Goal: Task Accomplishment & Management: Complete application form

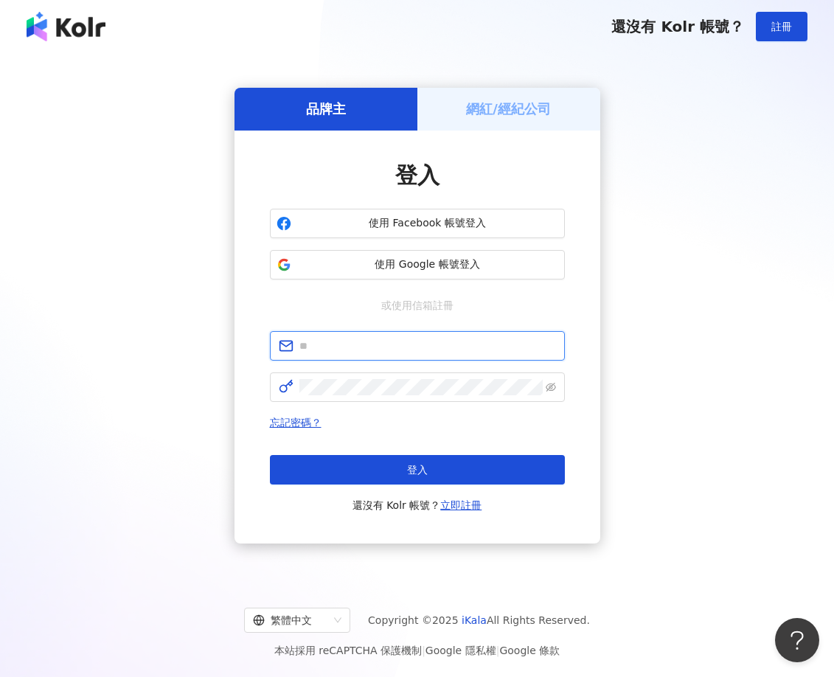
type input "**********"
click at [533, 104] on h5 "網紅/經紀公司" at bounding box center [508, 109] width 85 height 18
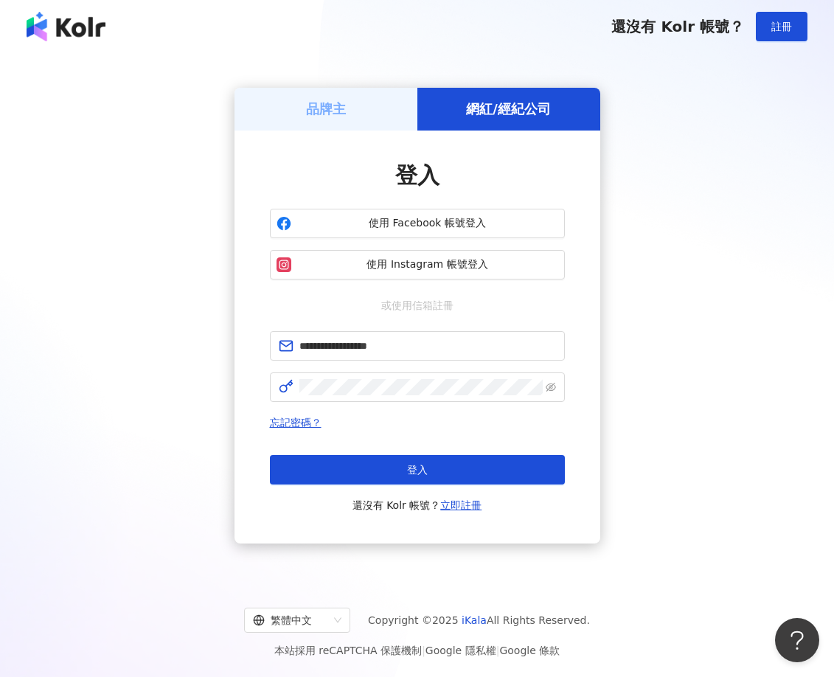
click at [517, 473] on button "登入" at bounding box center [417, 469] width 295 height 29
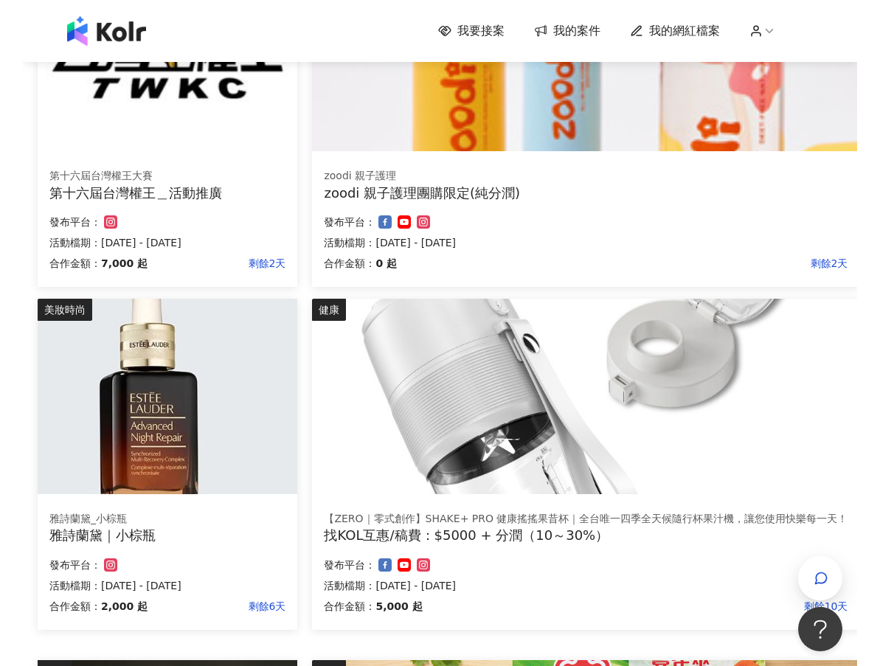
scroll to position [295, 0]
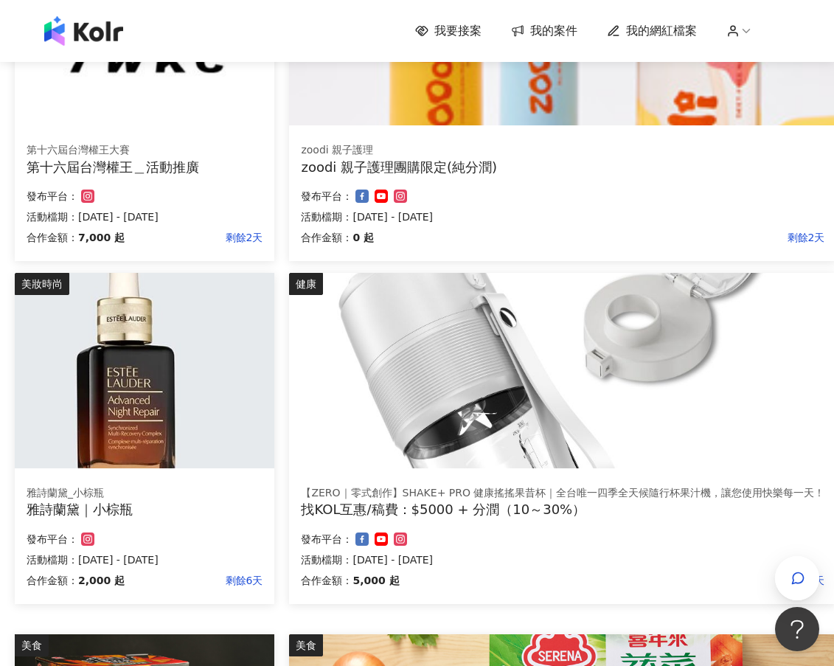
click at [132, 434] on img at bounding box center [145, 370] width 260 height 195
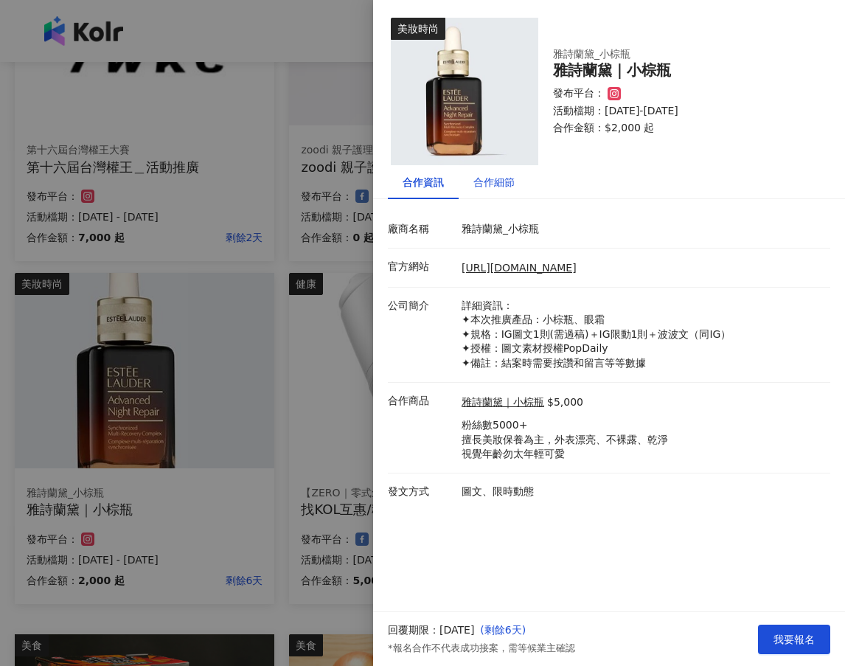
click at [498, 187] on div "合作細節" at bounding box center [493, 182] width 41 height 16
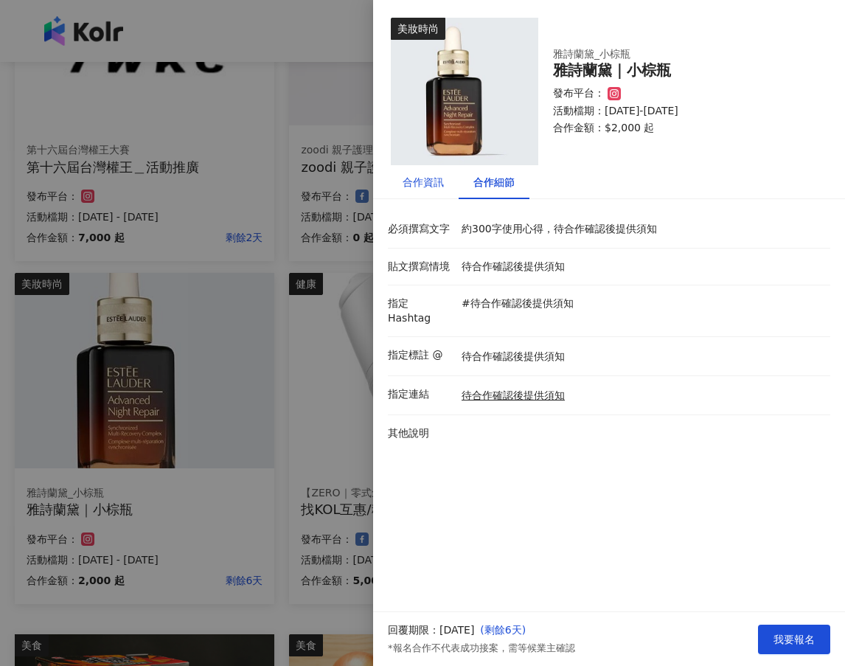
click at [420, 181] on div "合作資訊" at bounding box center [423, 182] width 41 height 16
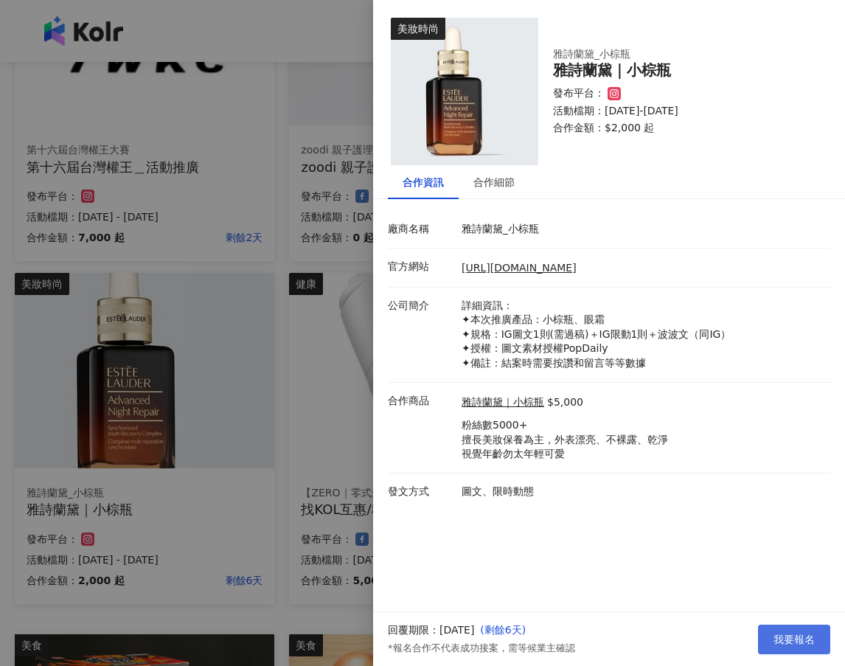
click at [787, 640] on span "我要報名" at bounding box center [793, 639] width 41 height 12
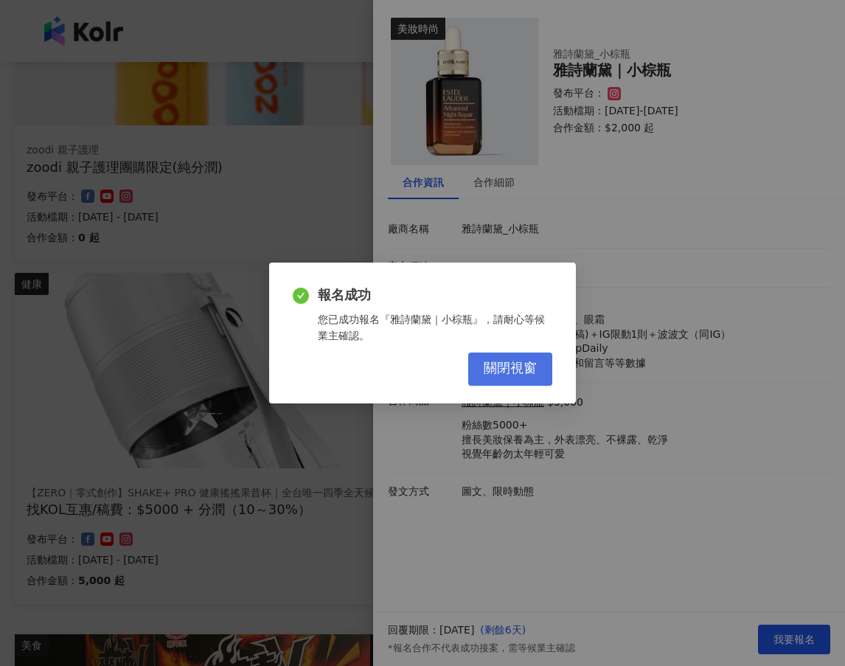
click at [521, 356] on button "關閉視窗" at bounding box center [510, 368] width 84 height 33
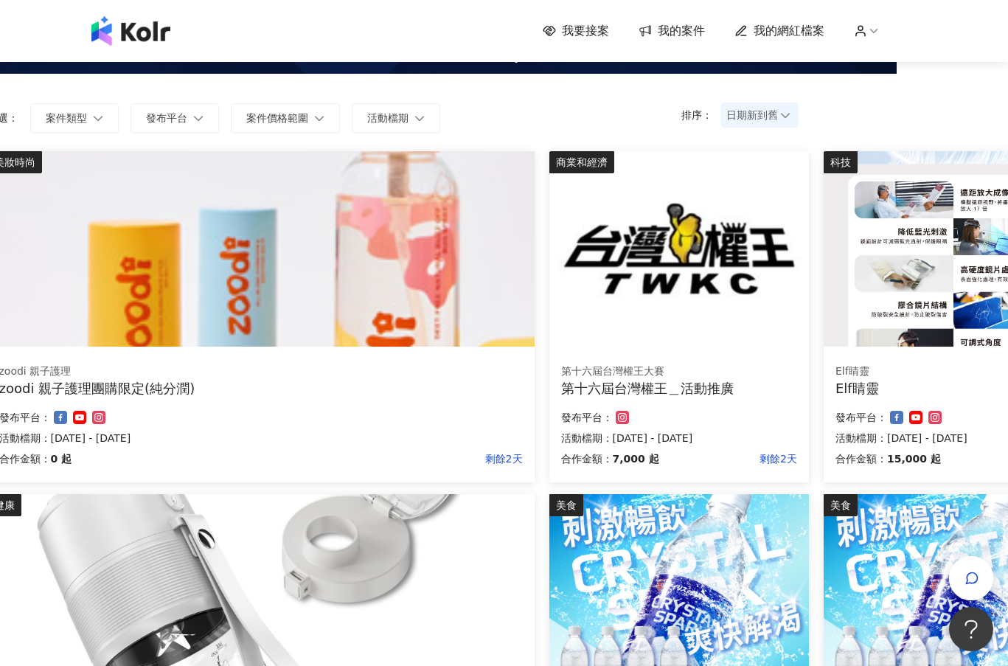
scroll to position [74, 184]
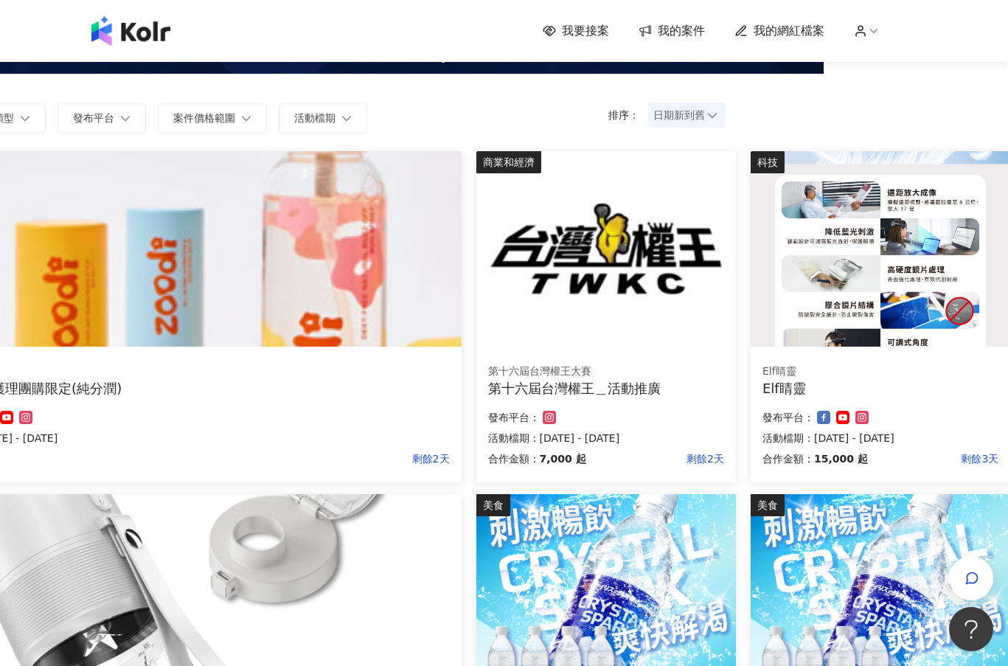
drag, startPoint x: 58, startPoint y: 447, endPoint x: 191, endPoint y: 447, distance: 133.5
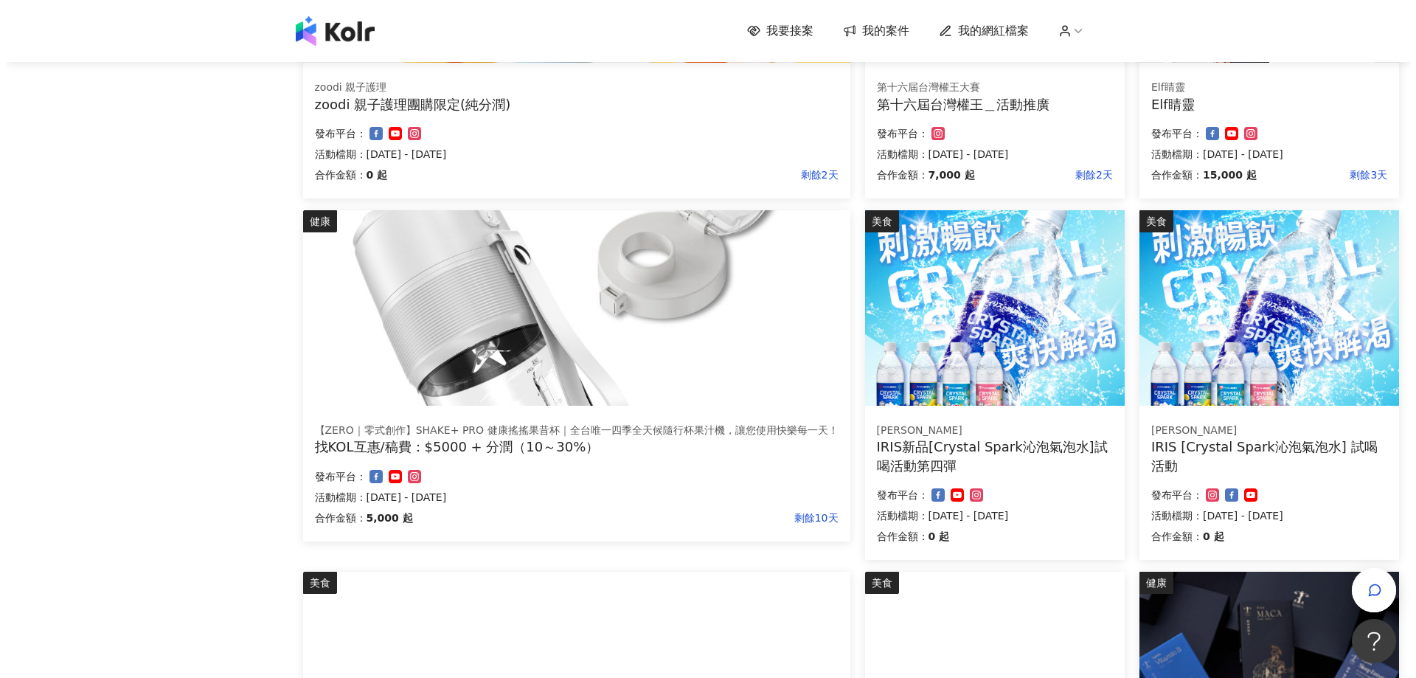
scroll to position [442, 0]
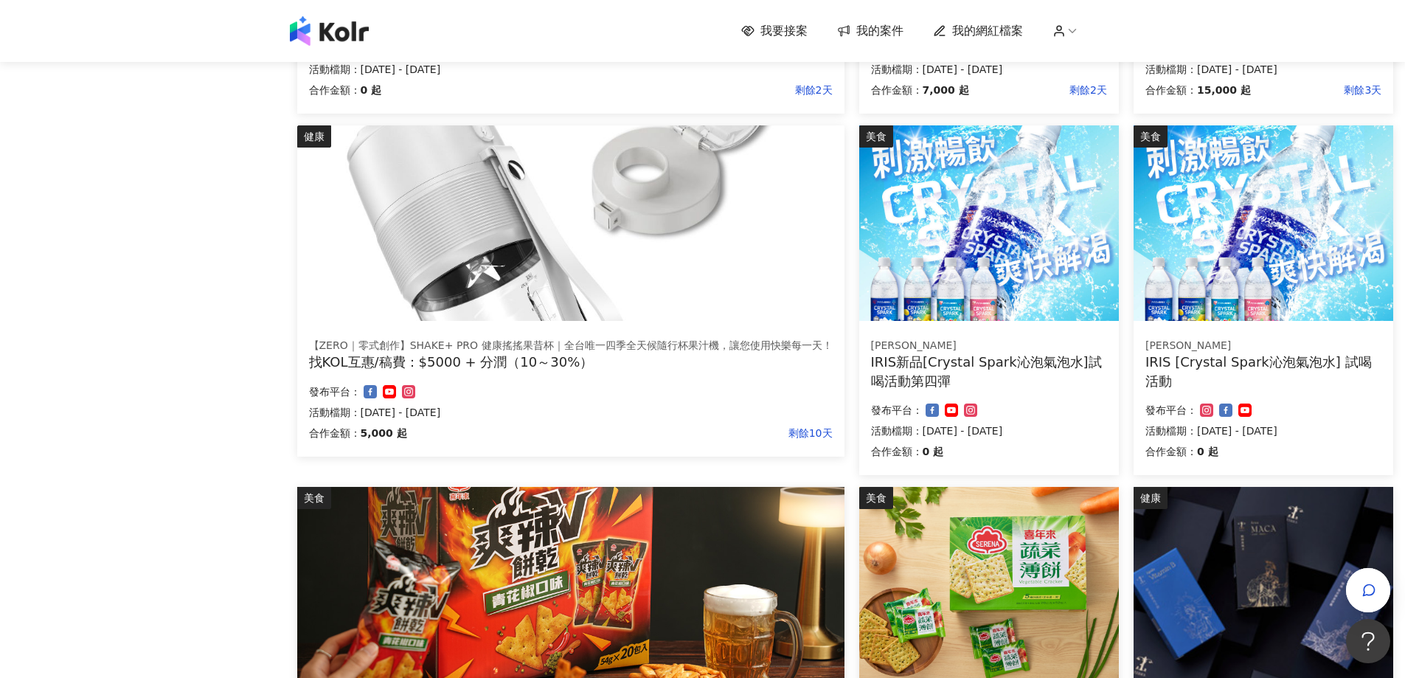
click at [580, 240] on img at bounding box center [570, 222] width 547 height 195
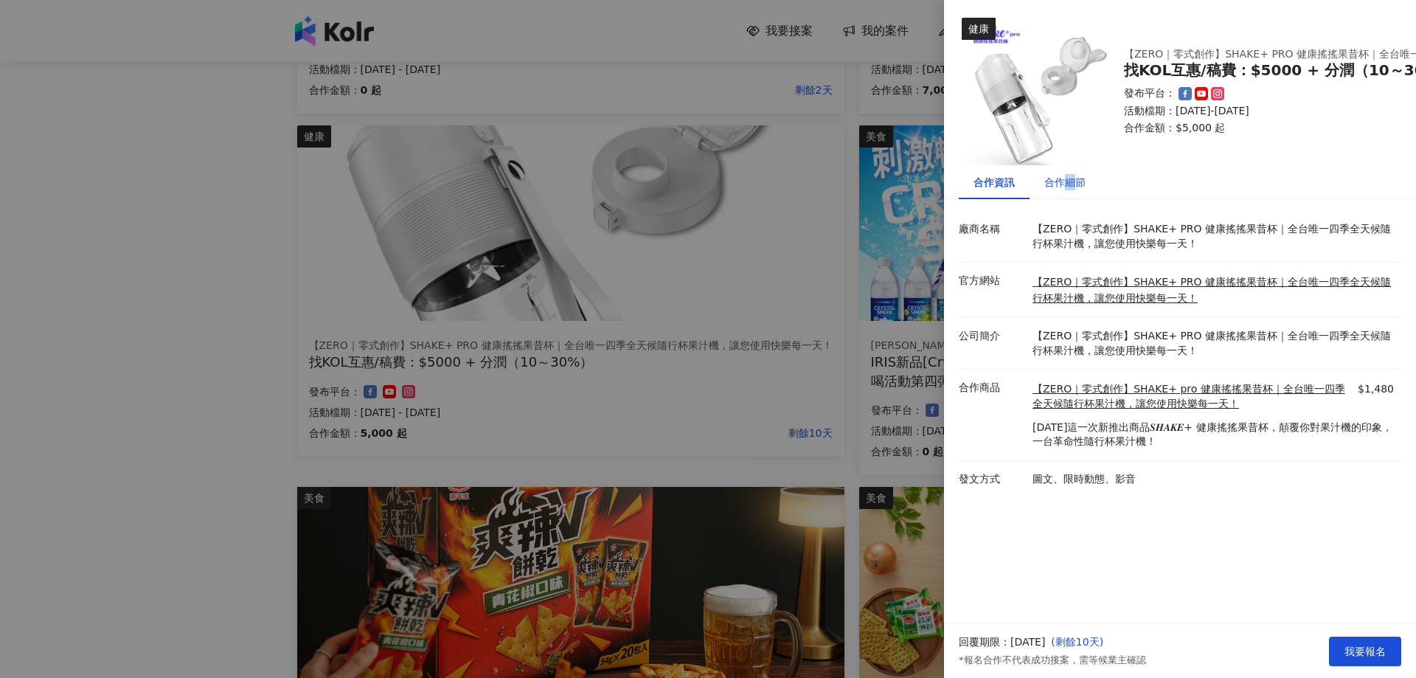
click at [879, 185] on div "合作細節" at bounding box center [1064, 182] width 41 height 16
